Goal: Task Accomplishment & Management: Manage account settings

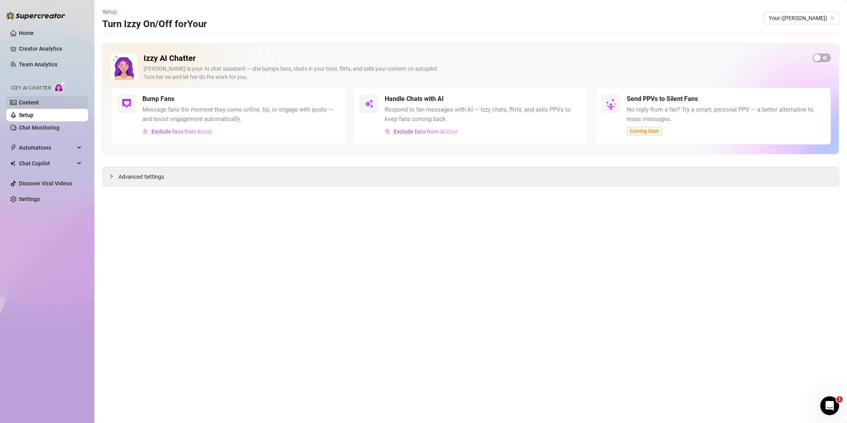
click at [39, 102] on link "Content" at bounding box center [29, 102] width 20 height 6
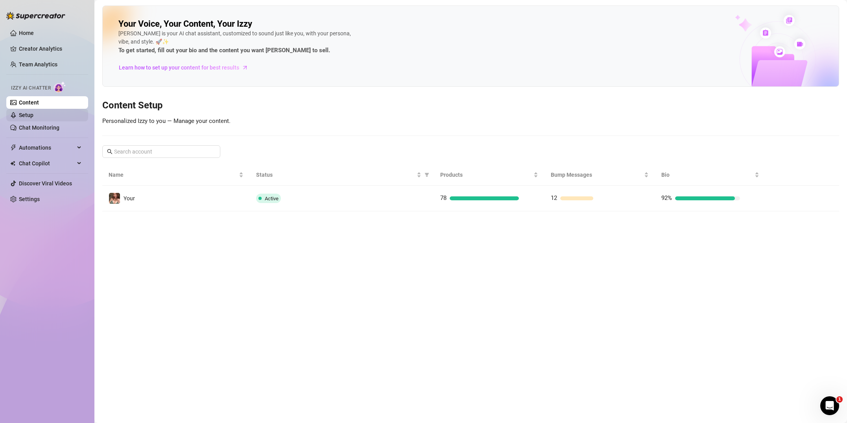
click at [33, 117] on link "Setup" at bounding box center [26, 115] width 15 height 6
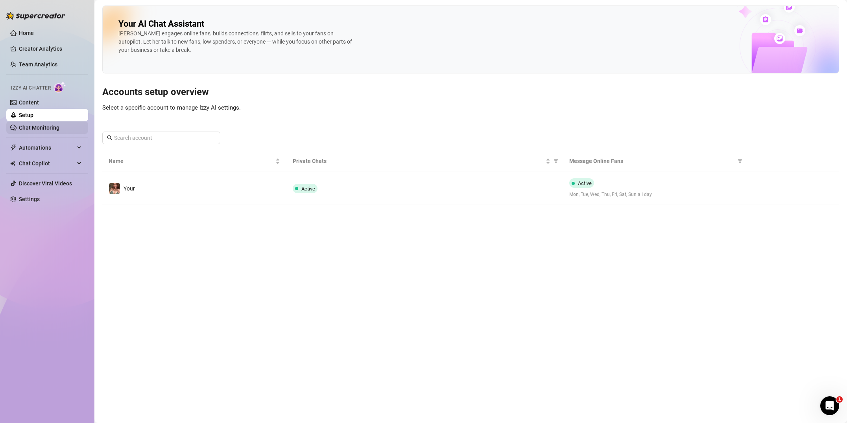
click at [45, 127] on link "Chat Monitoring" at bounding box center [39, 128] width 40 height 6
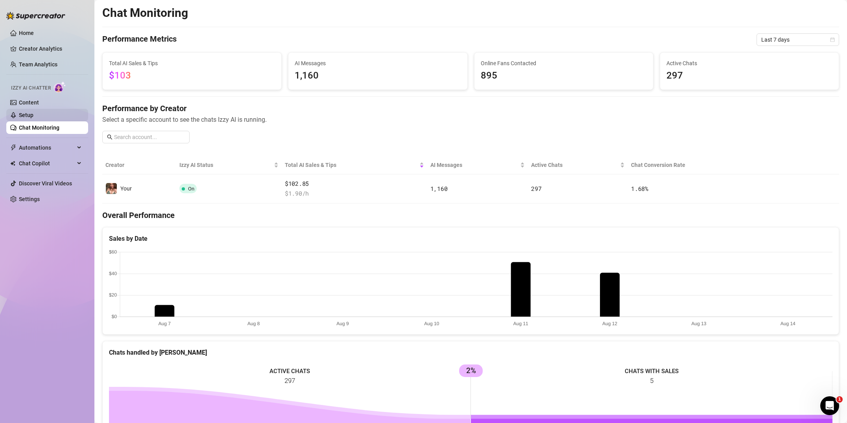
click at [33, 113] on link "Setup" at bounding box center [26, 115] width 15 height 6
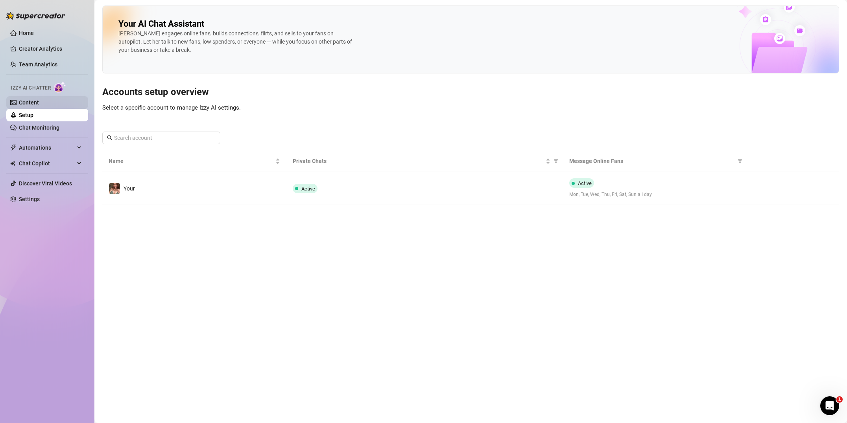
click at [39, 106] on link "Content" at bounding box center [29, 102] width 20 height 6
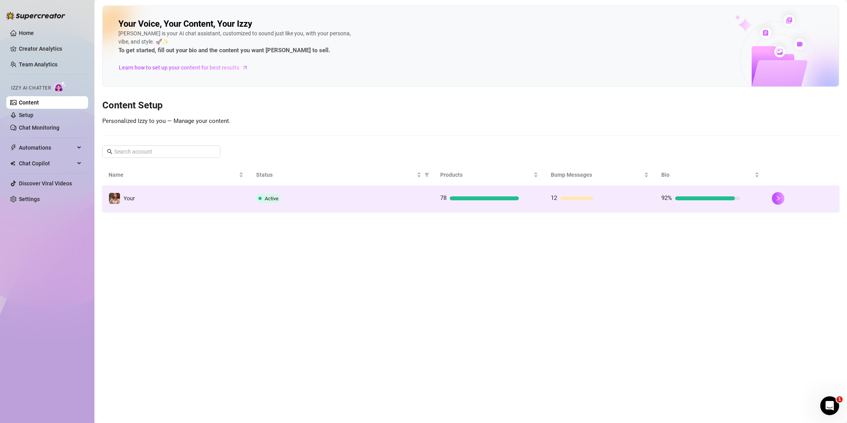
click at [246, 199] on td "Your" at bounding box center [175, 199] width 147 height 26
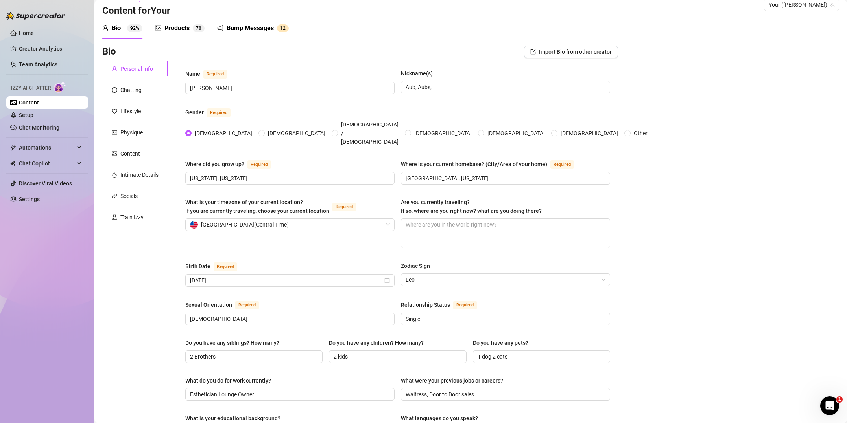
scroll to position [15, 0]
click at [180, 25] on div "Products" at bounding box center [176, 26] width 25 height 9
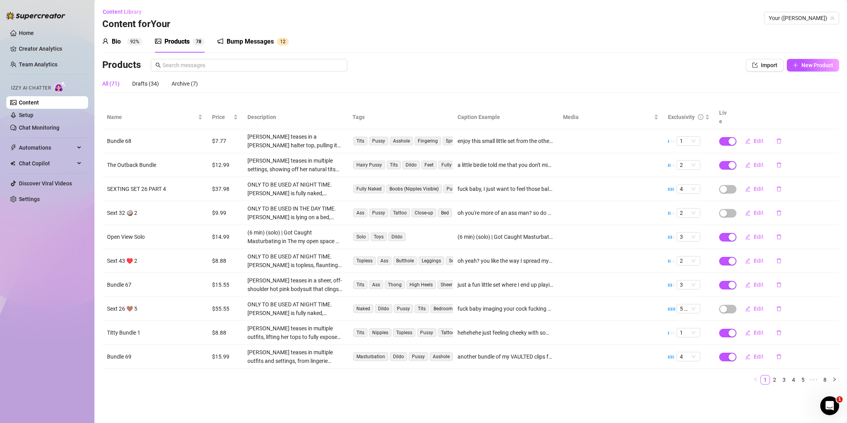
scroll to position [0, 0]
click at [765, 65] on span "Import" at bounding box center [768, 65] width 17 height 6
type textarea "Type your message here..."
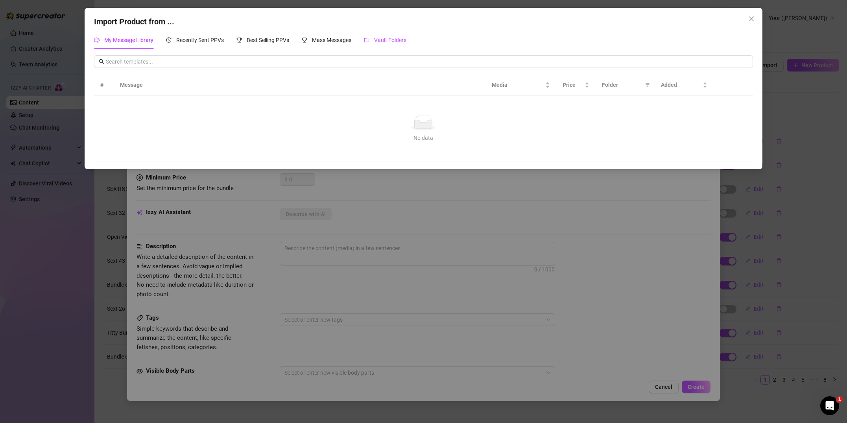
click at [386, 36] on div "Vault Folders" at bounding box center [385, 40] width 42 height 9
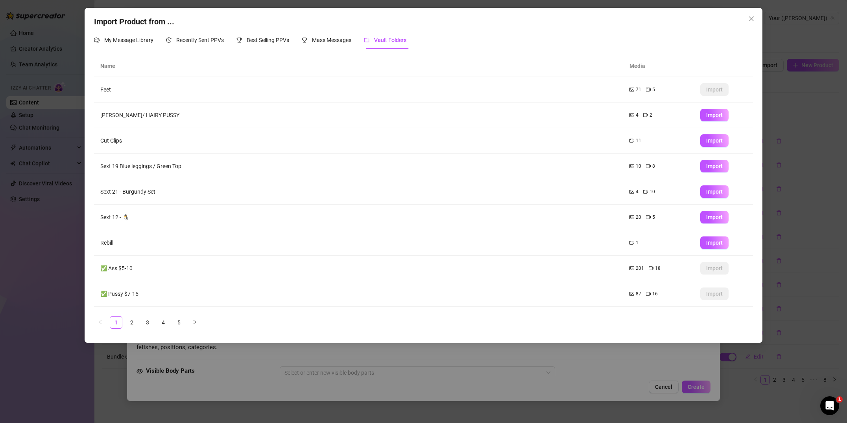
click at [753, 15] on button "Close" at bounding box center [751, 19] width 13 height 13
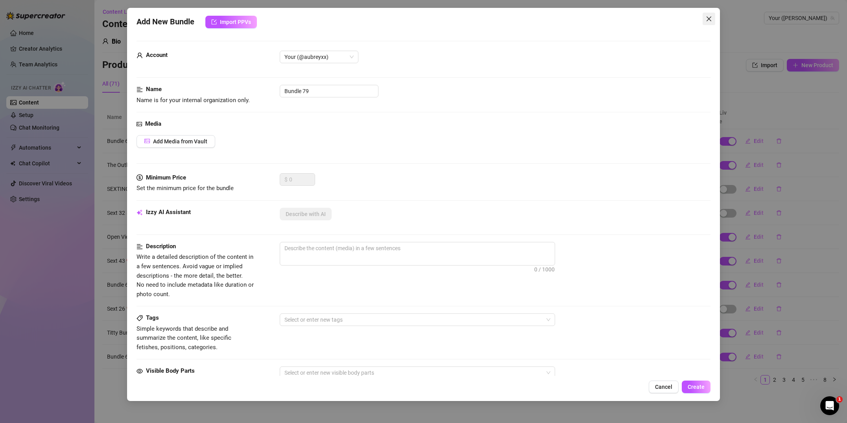
click at [711, 17] on icon "close" at bounding box center [708, 19] width 6 height 6
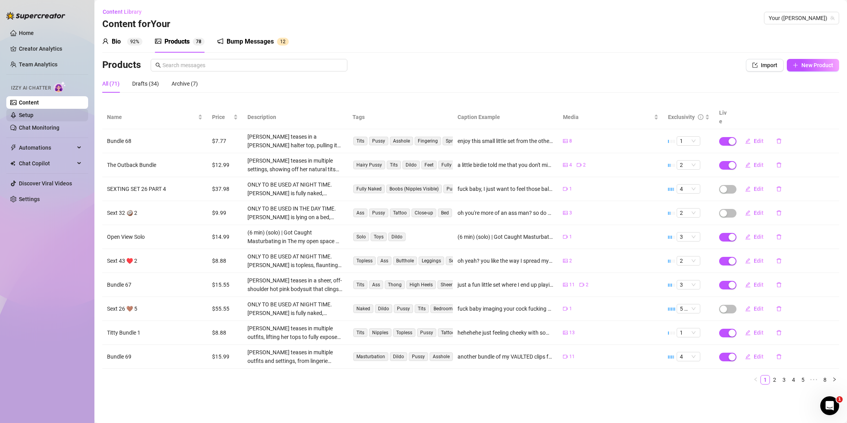
drag, startPoint x: 37, startPoint y: 126, endPoint x: 35, endPoint y: 114, distance: 12.0
click at [38, 126] on link "Chat Monitoring" at bounding box center [39, 128] width 40 height 6
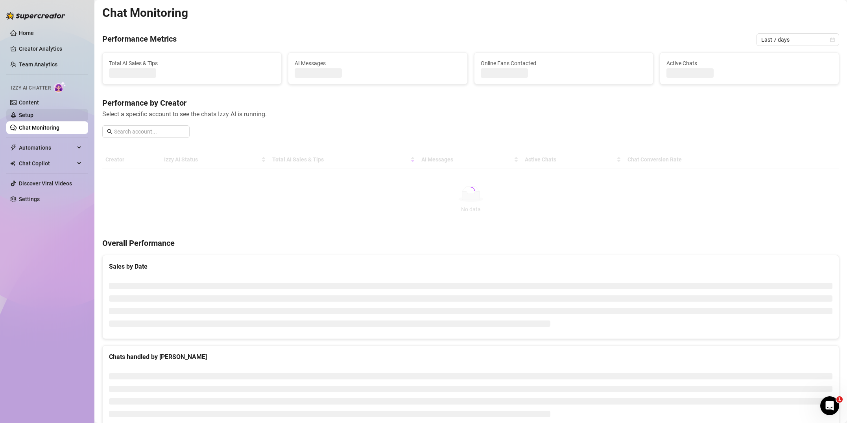
click at [33, 112] on link "Setup" at bounding box center [26, 115] width 15 height 6
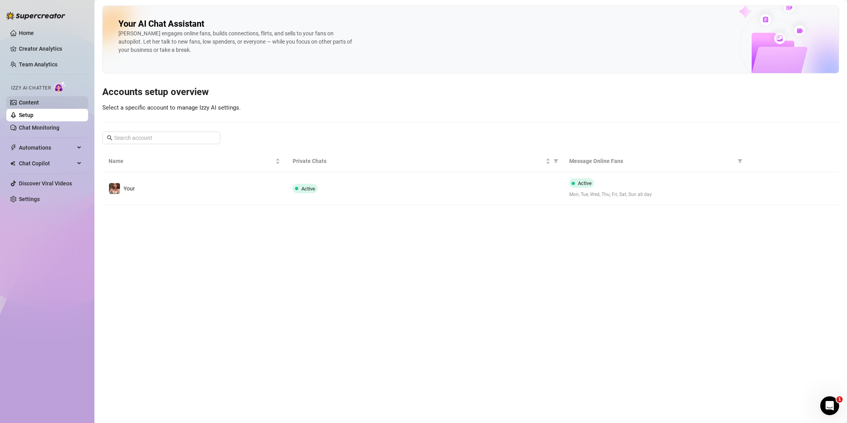
click at [39, 103] on link "Content" at bounding box center [29, 102] width 20 height 6
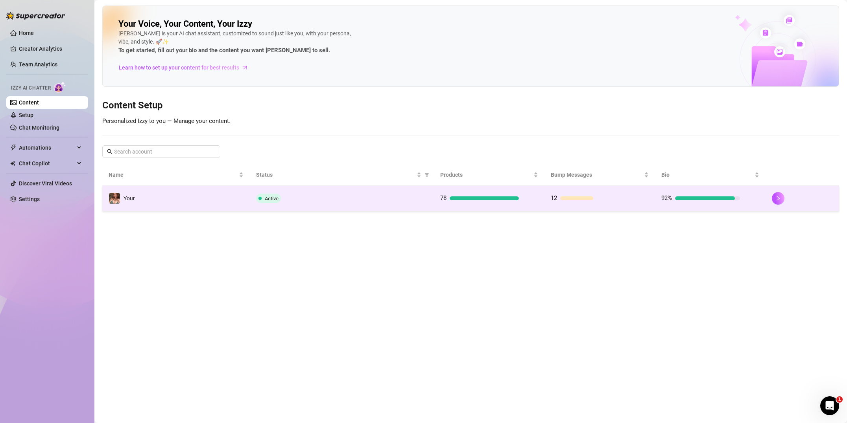
click at [206, 208] on td "Your" at bounding box center [175, 199] width 147 height 26
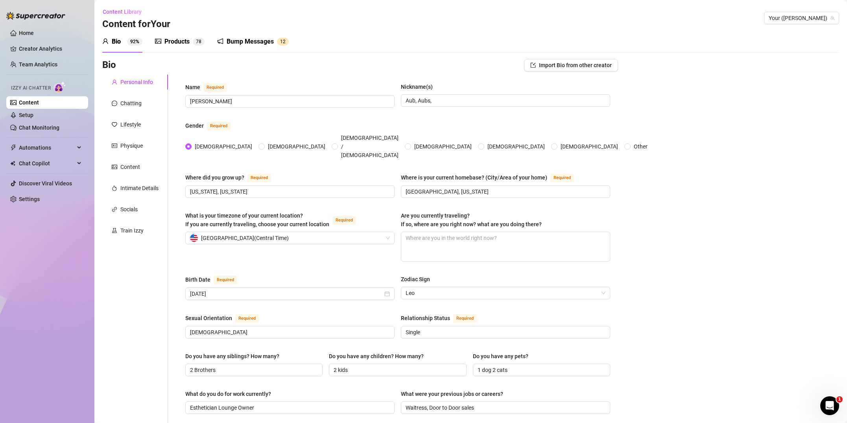
drag, startPoint x: 192, startPoint y: 31, endPoint x: 189, endPoint y: 39, distance: 8.1
click at [192, 32] on div "Products 7 8" at bounding box center [180, 42] width 50 height 22
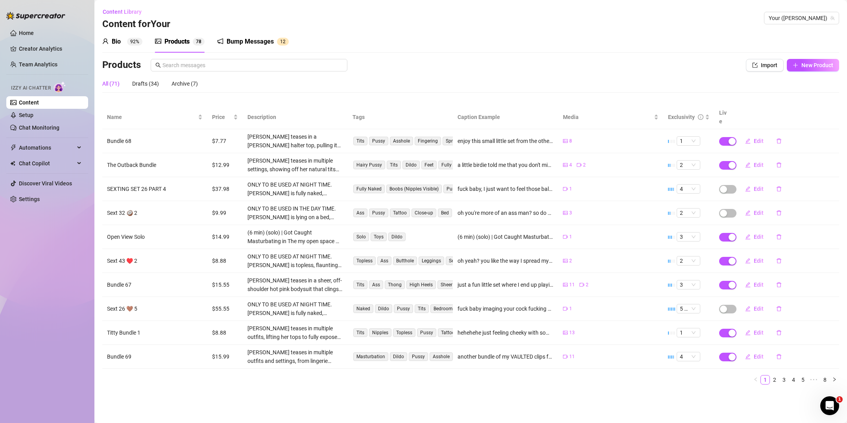
click at [189, 39] on div "Products" at bounding box center [176, 41] width 25 height 9
click at [832, 377] on icon "right" at bounding box center [834, 379] width 5 height 5
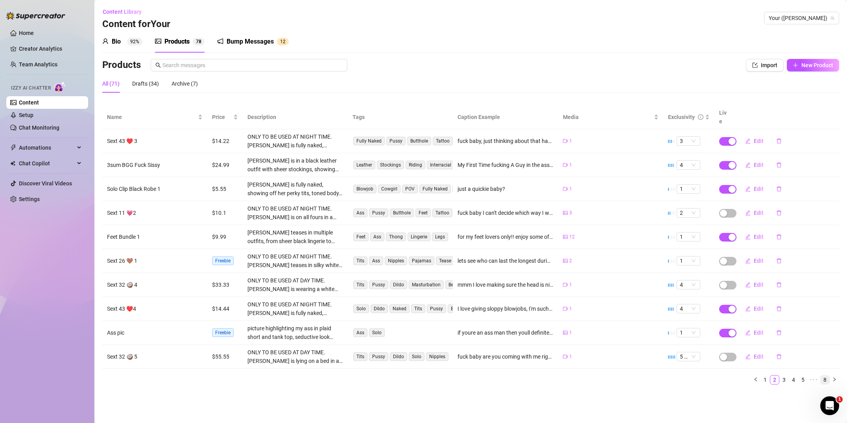
click at [824, 376] on link "8" at bounding box center [824, 380] width 9 height 9
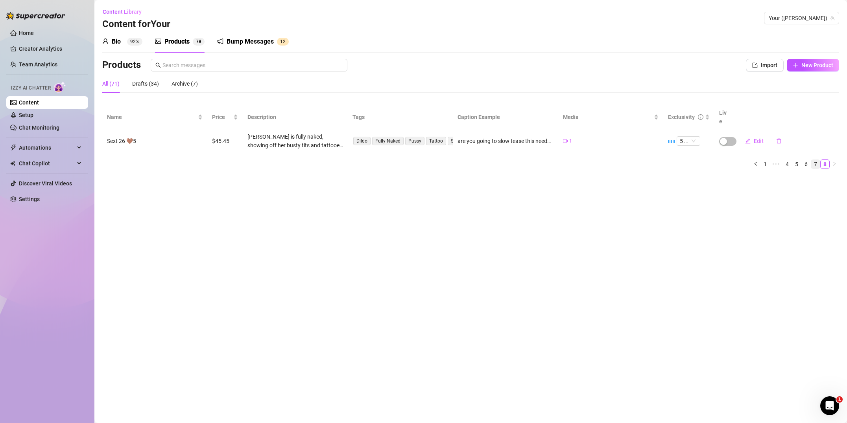
click at [815, 160] on link "7" at bounding box center [815, 164] width 9 height 9
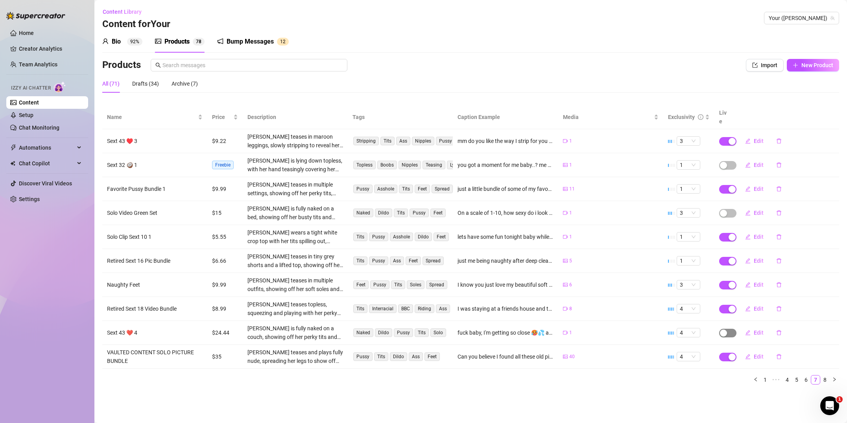
click at [725, 330] on div "button" at bounding box center [723, 333] width 7 height 7
click at [777, 303] on button "OK" at bounding box center [781, 305] width 13 height 9
click at [725, 210] on div "button" at bounding box center [723, 213] width 7 height 7
click at [783, 183] on span "OK" at bounding box center [780, 186] width 7 height 6
click at [724, 162] on div "button" at bounding box center [723, 165] width 7 height 7
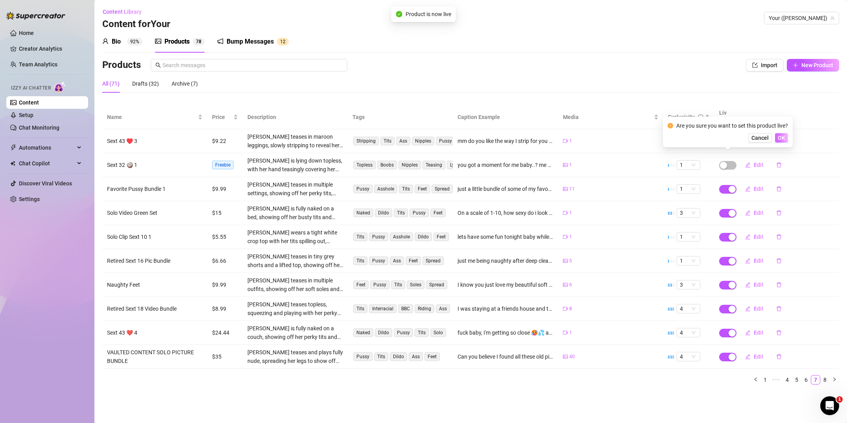
click at [786, 133] on div "Cancel OK" at bounding box center [727, 137] width 120 height 9
click at [785, 136] on button "OK" at bounding box center [781, 137] width 13 height 9
click at [766, 376] on link "1" at bounding box center [764, 380] width 9 height 9
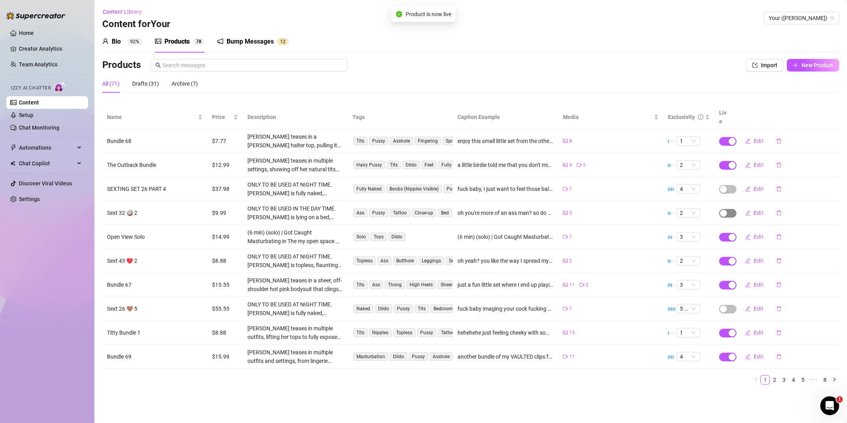
drag, startPoint x: 714, startPoint y: 204, endPoint x: 721, endPoint y: 204, distance: 7.5
click at [719, 204] on tr "Sext 32 🥥 2 $9.99 ONLY TO BE USED IN THE DAY TIME. [PERSON_NAME] is lying on a …" at bounding box center [470, 213] width 736 height 24
click at [726, 210] on div "button" at bounding box center [723, 213] width 7 height 7
click at [777, 187] on button "OK" at bounding box center [781, 185] width 13 height 9
click at [724, 186] on div "button" at bounding box center [723, 189] width 7 height 7
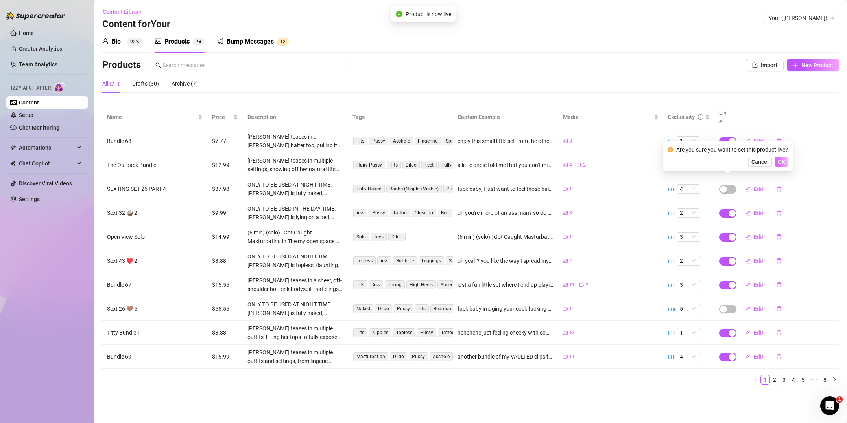
click at [780, 162] on span "OK" at bounding box center [780, 162] width 7 height 6
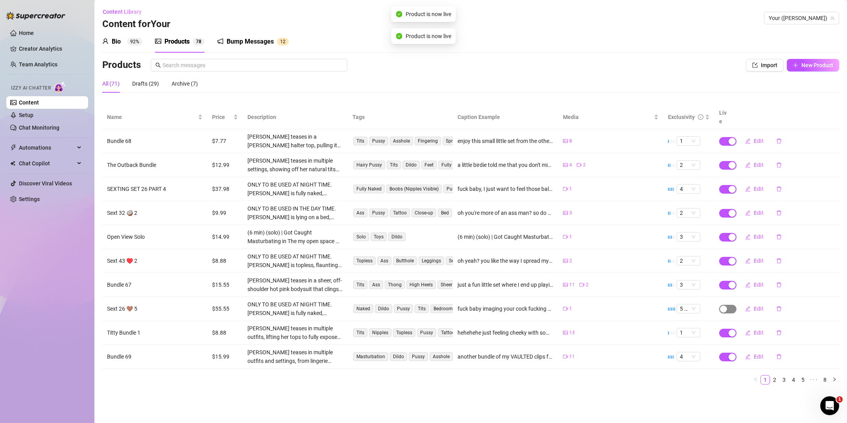
click at [725, 306] on div "button" at bounding box center [723, 309] width 7 height 7
click at [781, 282] on span "OK" at bounding box center [780, 282] width 7 height 6
click at [774, 376] on link "2" at bounding box center [774, 380] width 9 height 9
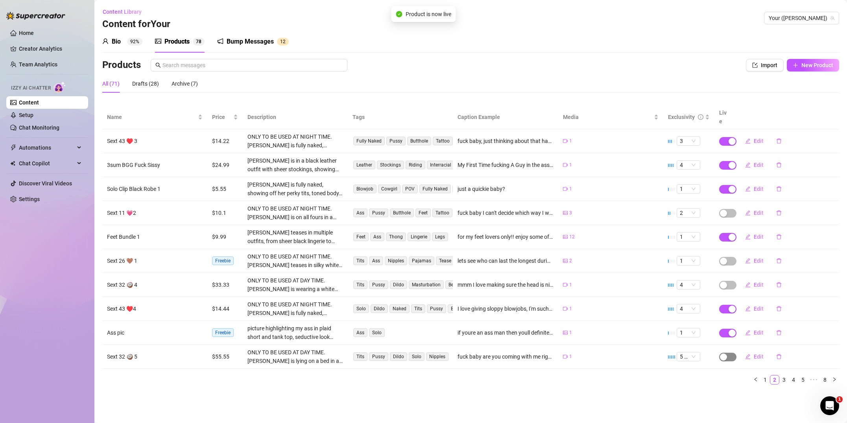
click at [721, 354] on div "button" at bounding box center [723, 357] width 7 height 7
click at [776, 331] on button "OK" at bounding box center [781, 329] width 13 height 9
click at [727, 281] on span "button" at bounding box center [727, 285] width 17 height 9
click at [779, 255] on span "OK" at bounding box center [780, 258] width 7 height 6
click at [727, 257] on span "button" at bounding box center [727, 261] width 17 height 9
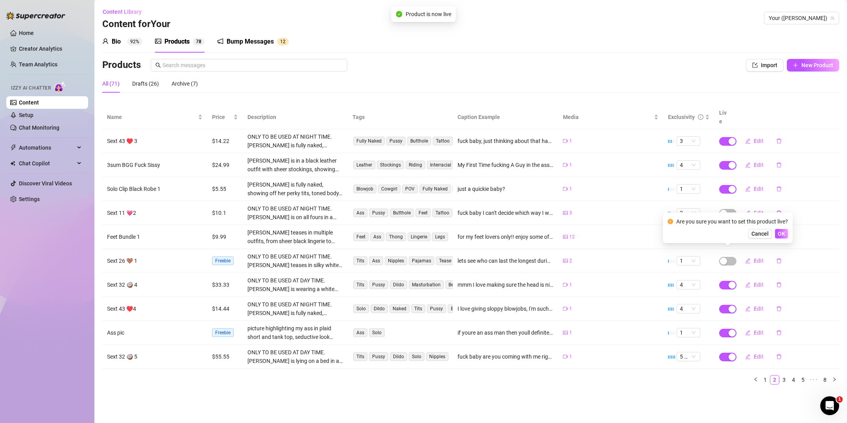
click at [788, 229] on div "Are you sure you want to set this product live? Cancel OK" at bounding box center [728, 228] width 130 height 31
click at [783, 232] on span "OK" at bounding box center [780, 234] width 7 height 6
click at [727, 209] on button "button" at bounding box center [727, 213] width 17 height 9
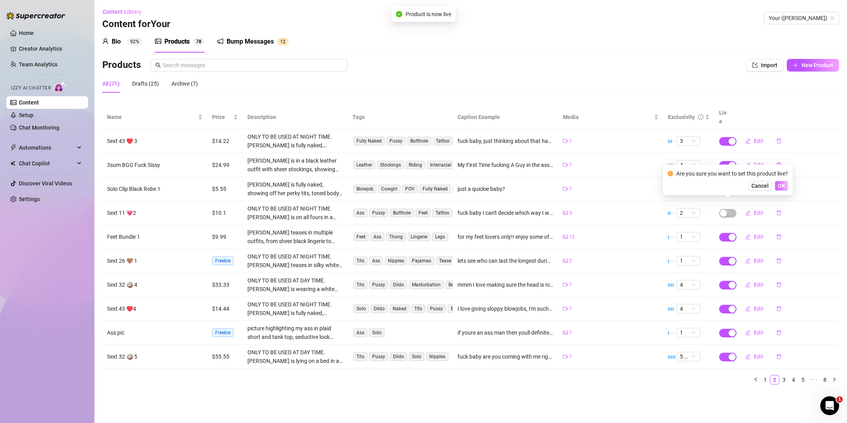
click at [781, 185] on span "OK" at bounding box center [780, 186] width 7 height 6
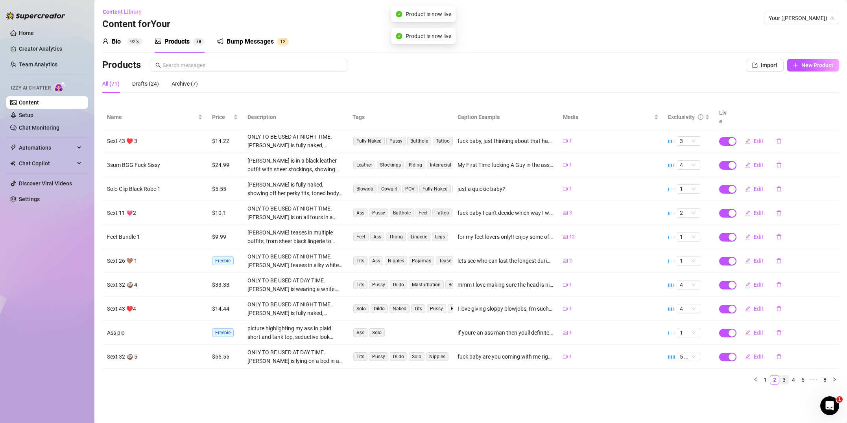
click at [782, 376] on link "3" at bounding box center [783, 380] width 9 height 9
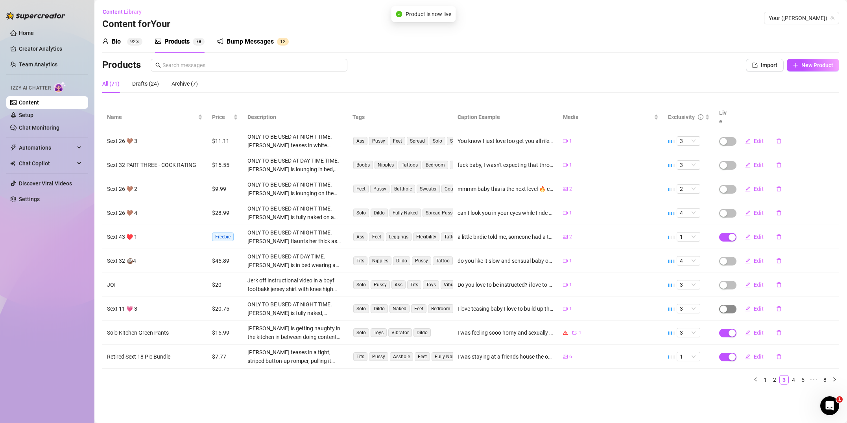
click at [724, 306] on div "button" at bounding box center [723, 309] width 7 height 7
drag, startPoint x: 779, startPoint y: 282, endPoint x: 769, endPoint y: 281, distance: 9.9
click at [778, 282] on span "OK" at bounding box center [780, 282] width 7 height 6
click at [727, 281] on button "button" at bounding box center [727, 285] width 17 height 9
click at [783, 258] on span "OK" at bounding box center [780, 258] width 7 height 6
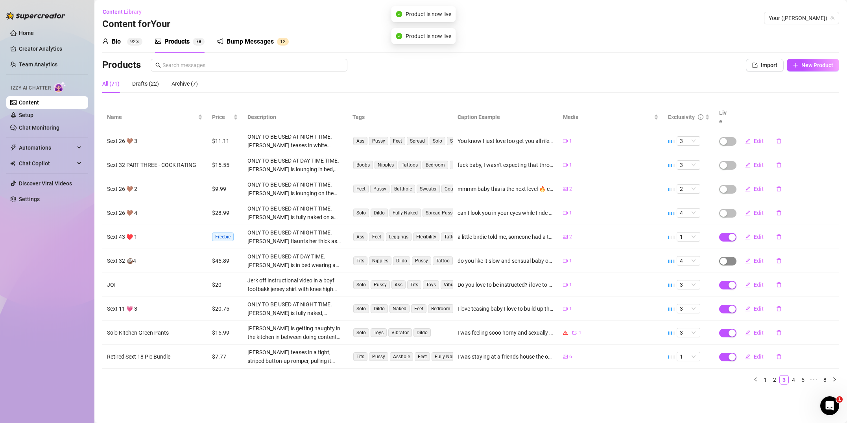
click at [724, 258] on div "button" at bounding box center [723, 261] width 7 height 7
click at [777, 234] on span "OK" at bounding box center [780, 234] width 7 height 6
click at [724, 201] on td at bounding box center [724, 213] width 20 height 24
click at [724, 210] on div "button" at bounding box center [723, 213] width 7 height 7
drag, startPoint x: 782, startPoint y: 185, endPoint x: 774, endPoint y: 185, distance: 7.5
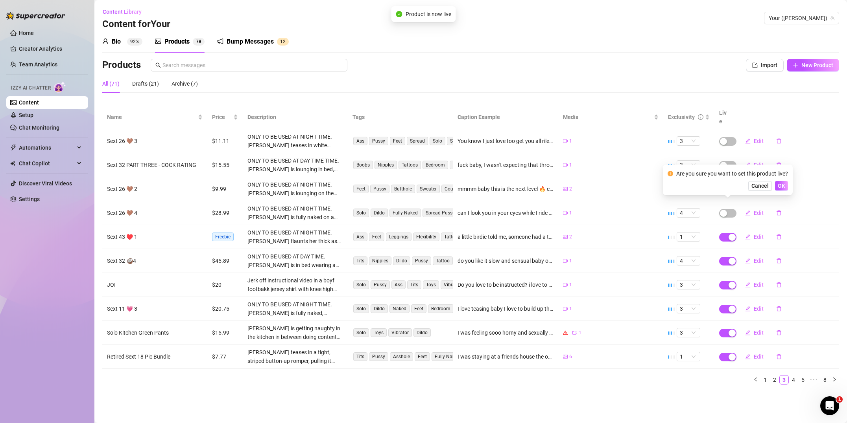
click at [781, 185] on span "OK" at bounding box center [780, 186] width 7 height 6
click at [726, 186] on div "button" at bounding box center [723, 189] width 7 height 7
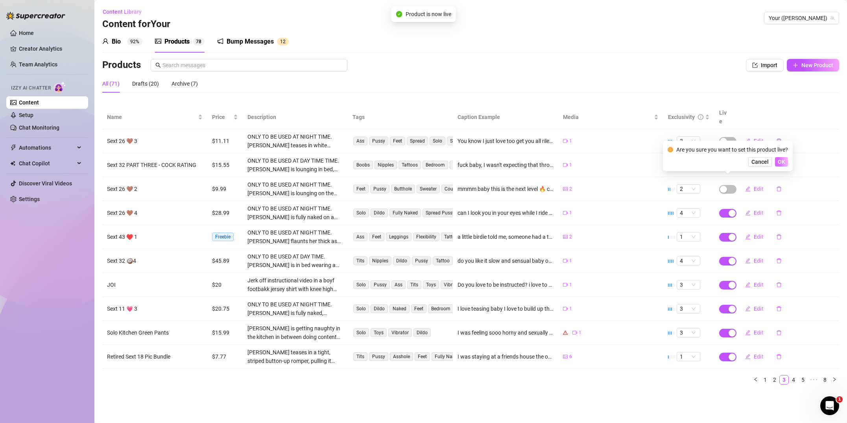
click at [778, 161] on span "OK" at bounding box center [780, 162] width 7 height 6
click at [728, 161] on span "button" at bounding box center [727, 165] width 17 height 9
drag, startPoint x: 780, startPoint y: 137, endPoint x: 768, endPoint y: 136, distance: 11.9
click at [778, 136] on span "OK" at bounding box center [780, 138] width 7 height 6
click at [725, 138] on div "button" at bounding box center [723, 141] width 7 height 7
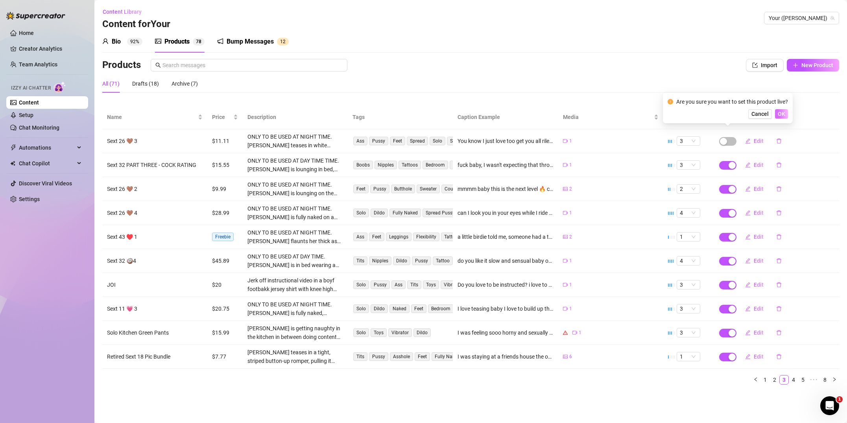
click at [780, 112] on span "OK" at bounding box center [780, 114] width 7 height 6
click at [791, 376] on link "4" at bounding box center [793, 380] width 9 height 9
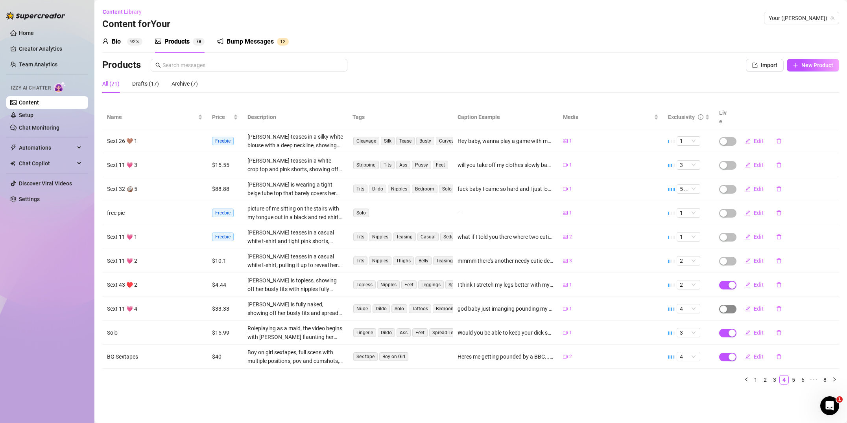
click at [726, 306] on div "button" at bounding box center [723, 309] width 7 height 7
click at [778, 281] on span "OK" at bounding box center [780, 282] width 7 height 6
click at [728, 257] on span "button" at bounding box center [727, 261] width 17 height 9
drag, startPoint x: 779, startPoint y: 233, endPoint x: 770, endPoint y: 232, distance: 8.7
click at [779, 233] on span "OK" at bounding box center [780, 234] width 7 height 6
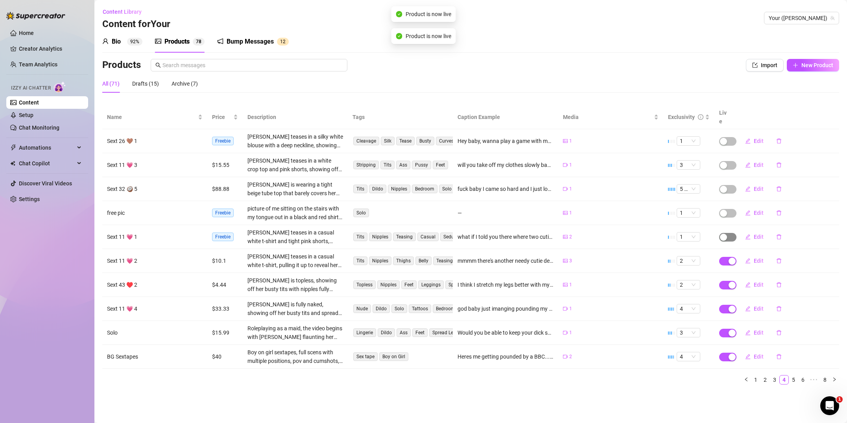
drag, startPoint x: 726, startPoint y: 227, endPoint x: 730, endPoint y: 226, distance: 4.1
click at [726, 233] on button "button" at bounding box center [727, 237] width 17 height 9
click at [774, 208] on div "Cancel OK" at bounding box center [727, 209] width 120 height 9
click at [778, 208] on span "OK" at bounding box center [780, 210] width 7 height 6
click at [724, 210] on div "button" at bounding box center [723, 213] width 7 height 7
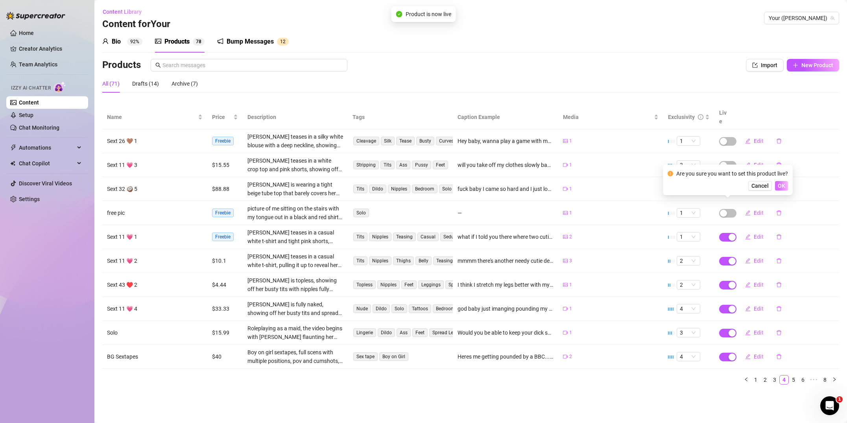
click at [780, 186] on span "OK" at bounding box center [780, 186] width 7 height 6
click at [728, 177] on td at bounding box center [724, 189] width 20 height 24
click at [732, 185] on span "button" at bounding box center [727, 189] width 17 height 9
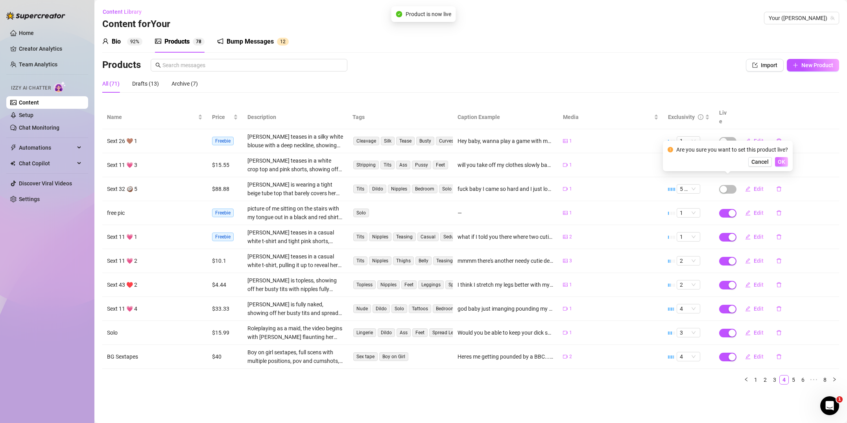
click at [778, 164] on span "OK" at bounding box center [780, 162] width 7 height 6
click at [724, 162] on div "button" at bounding box center [723, 165] width 7 height 7
drag, startPoint x: 778, startPoint y: 143, endPoint x: 772, endPoint y: 141, distance: 6.1
click at [777, 142] on div "Are you sure you want to set this product live? Cancel OK" at bounding box center [728, 132] width 130 height 31
click at [777, 139] on button "OK" at bounding box center [781, 137] width 13 height 9
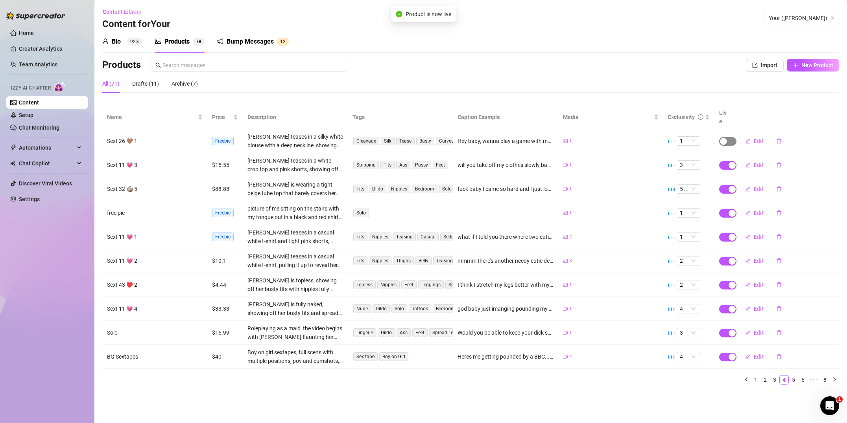
click at [722, 138] on div "button" at bounding box center [723, 141] width 7 height 7
click at [782, 117] on button "OK" at bounding box center [781, 113] width 13 height 9
